Goal: Transaction & Acquisition: Download file/media

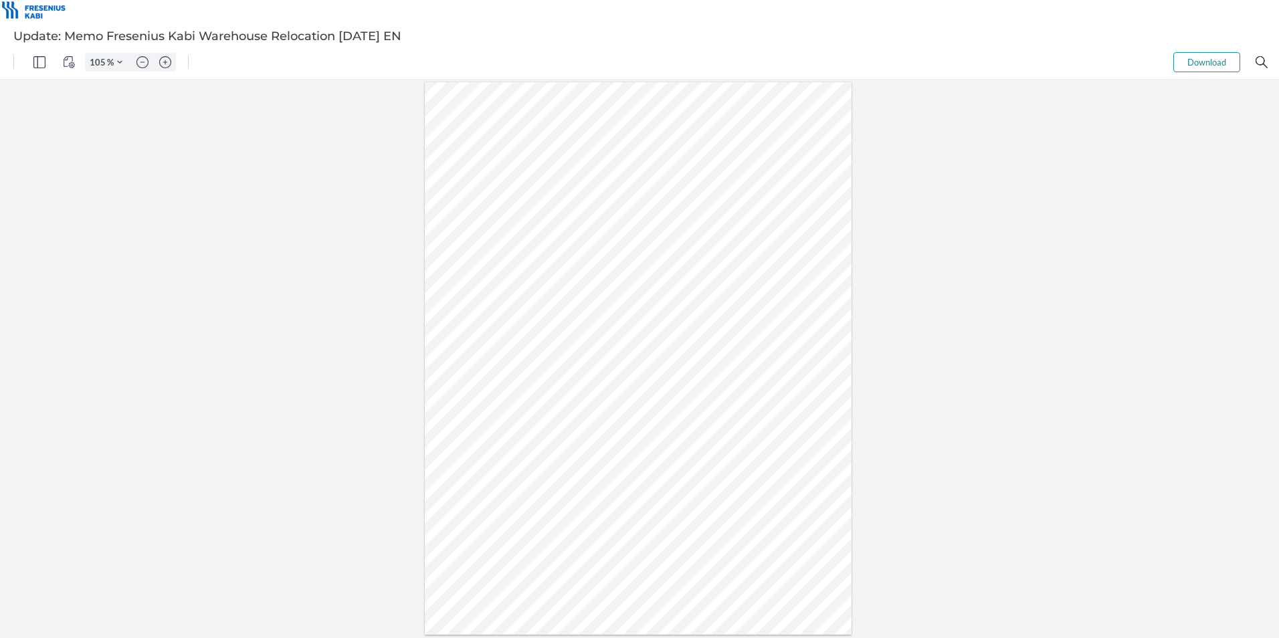
click at [211, 280] on div at bounding box center [639, 359] width 1279 height 558
click at [165, 61] on img "Zoom in" at bounding box center [165, 62] width 12 height 12
type input "130"
click at [568, 451] on div at bounding box center [639, 362] width 530 height 685
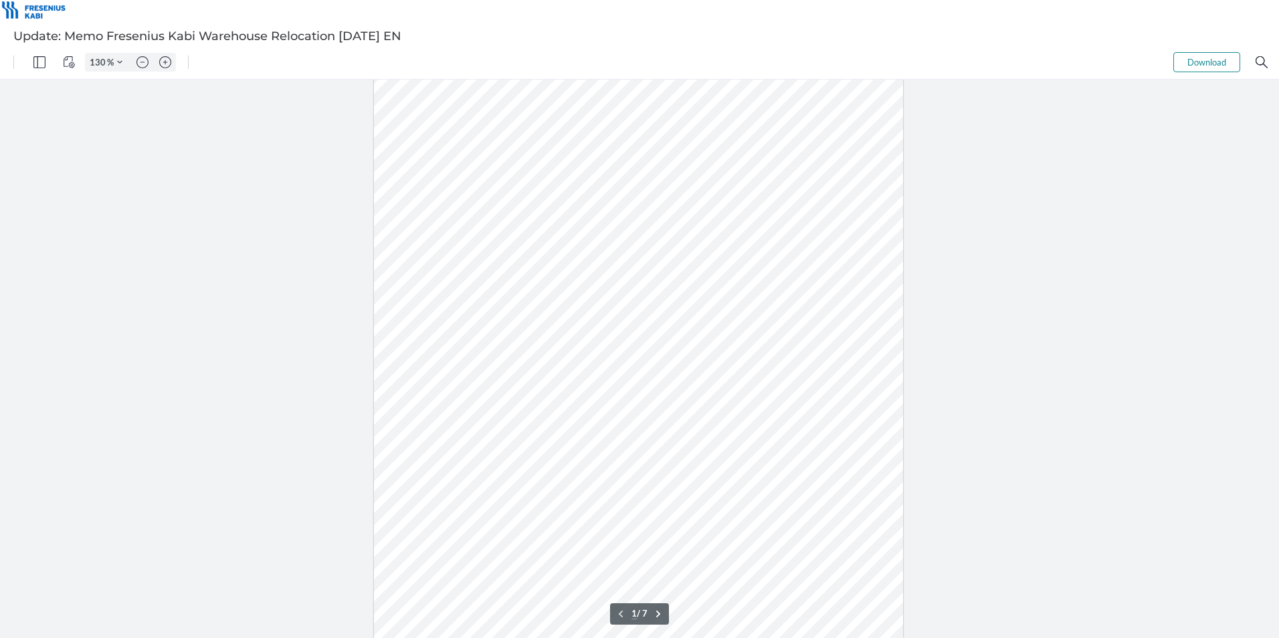
scroll to position [0, 0]
drag, startPoint x: 467, startPoint y: 367, endPoint x: 736, endPoint y: 367, distance: 269.5
click at [736, 367] on div at bounding box center [639, 425] width 530 height 685
click at [949, 367] on div at bounding box center [639, 359] width 1279 height 558
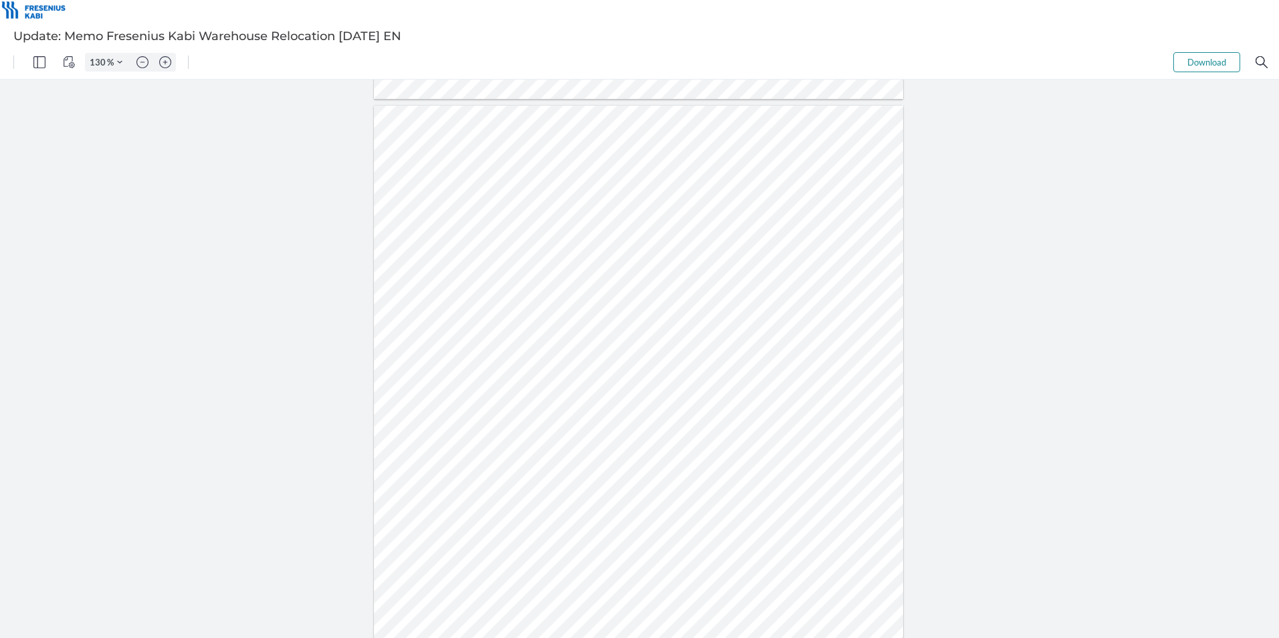
click at [576, 199] on div at bounding box center [639, 448] width 530 height 685
click at [715, 198] on div at bounding box center [639, 448] width 530 height 685
drag, startPoint x: 1056, startPoint y: 364, endPoint x: 1026, endPoint y: 364, distance: 29.4
click at [1056, 364] on div at bounding box center [639, 359] width 1279 height 558
type input "1"
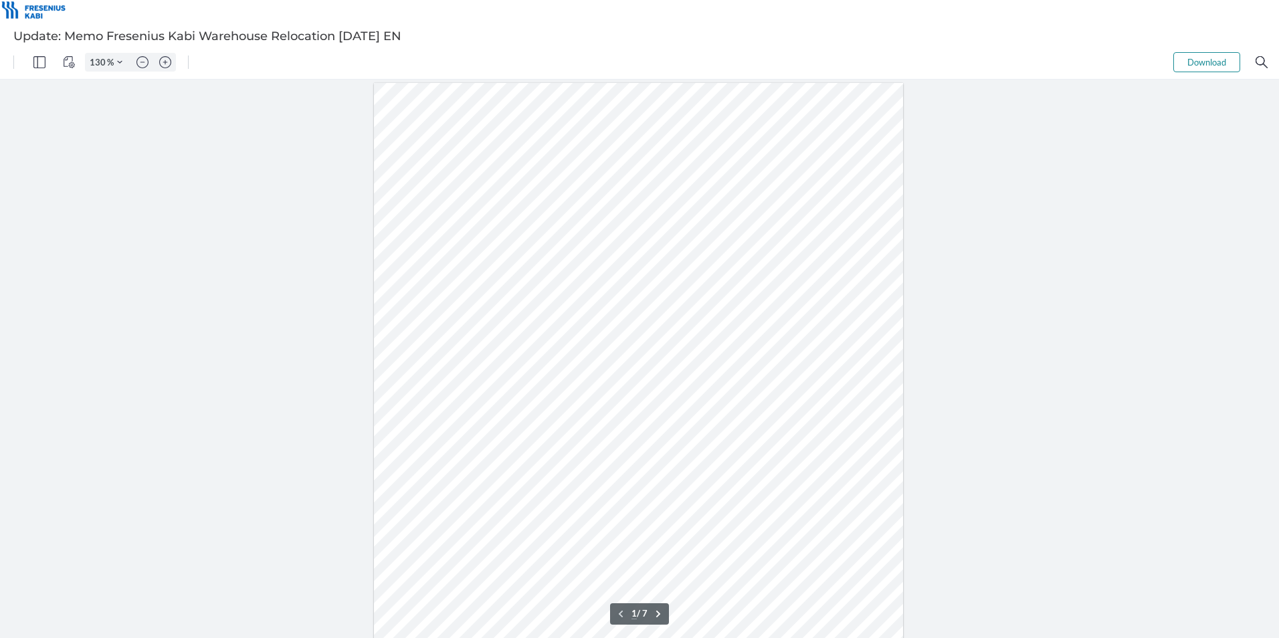
scroll to position [67, 0]
drag, startPoint x: 544, startPoint y: 375, endPoint x: 802, endPoint y: 377, distance: 257.5
click at [802, 377] on div at bounding box center [639, 358] width 530 height 685
click at [825, 407] on div at bounding box center [639, 358] width 530 height 685
drag, startPoint x: 535, startPoint y: 376, endPoint x: 697, endPoint y: 409, distance: 165.6
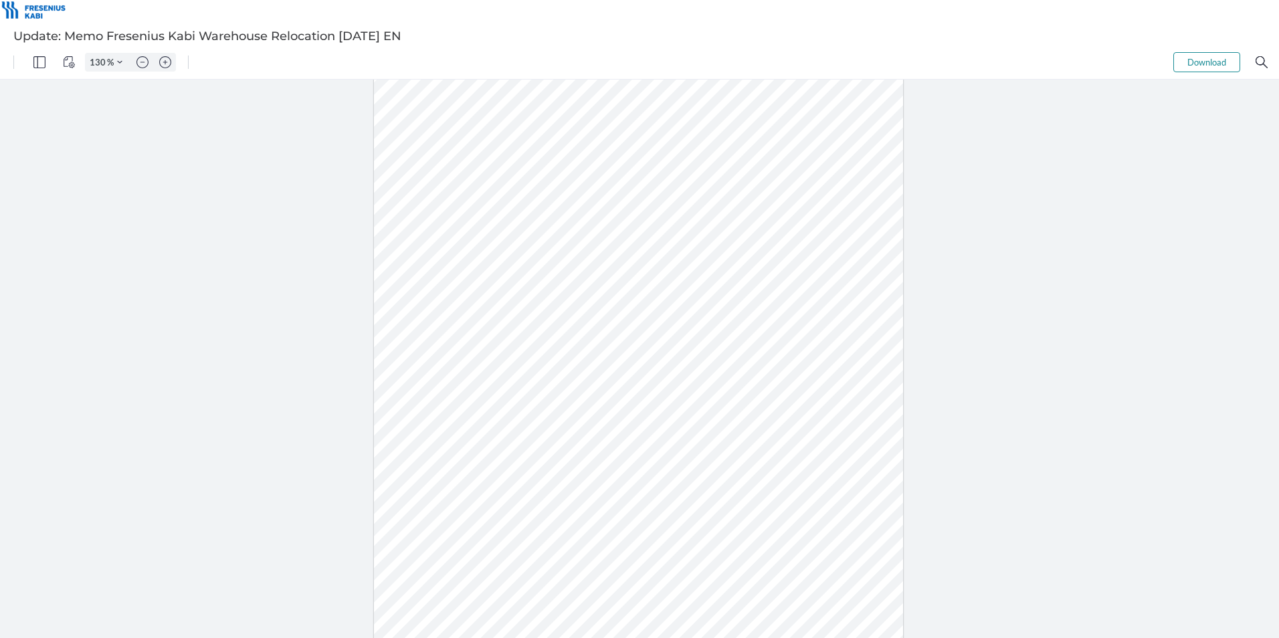
click at [697, 409] on div at bounding box center [639, 358] width 530 height 685
click at [1207, 72] on div "130 % Download .cls-1{fill:#abb0c4;} icon - tools - more" at bounding box center [639, 61] width 1279 height 33
click at [1212, 62] on button "Download" at bounding box center [1206, 62] width 67 height 20
